Goal: Information Seeking & Learning: Learn about a topic

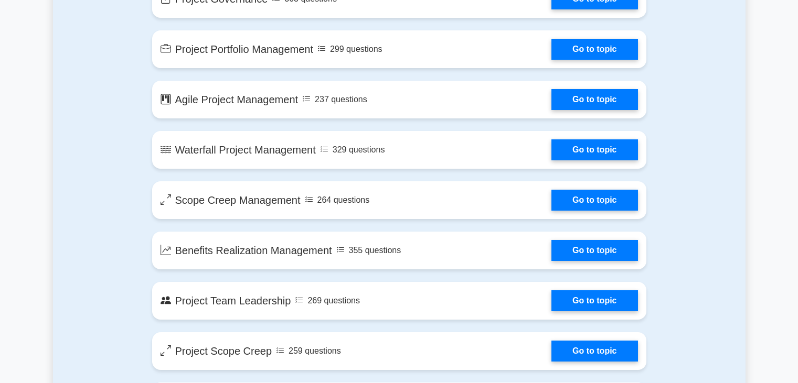
scroll to position [1888, 0]
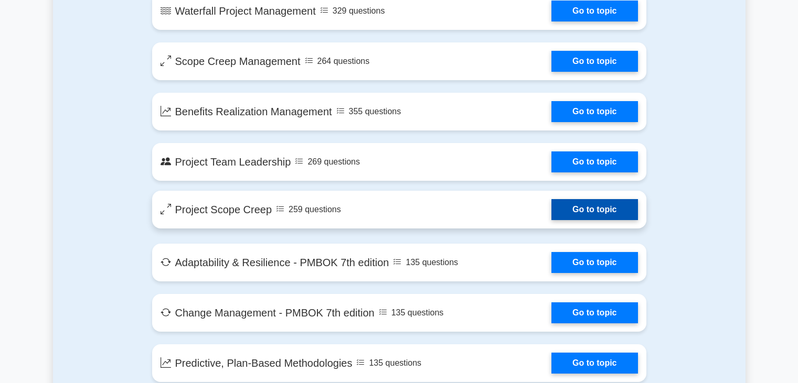
click at [616, 215] on link "Go to topic" at bounding box center [594, 209] width 86 height 21
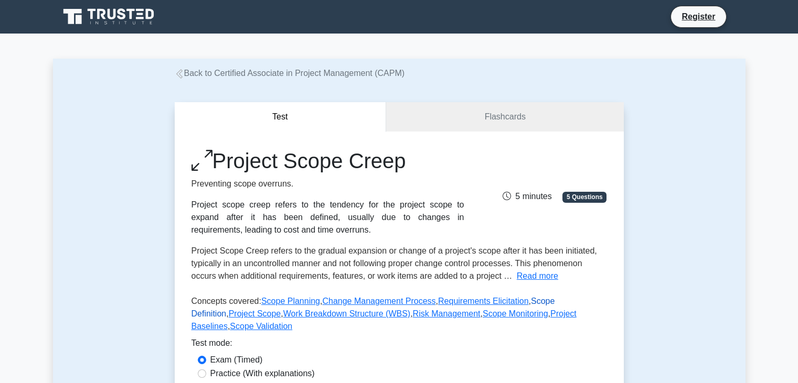
click at [528, 305] on link "Scope Definition" at bounding box center [372, 308] width 363 height 22
